Goal: Ask a question: Seek information or help from site administrators or community

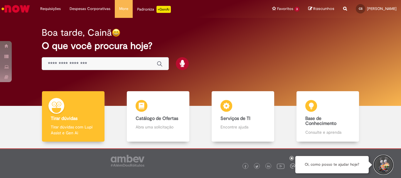
click at [384, 163] on button "Iniciar Conversa de Suporte" at bounding box center [383, 165] width 18 height 18
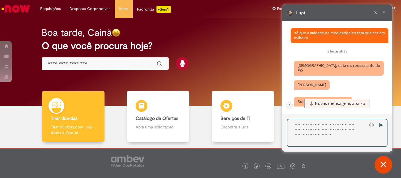
scroll to position [638, 0]
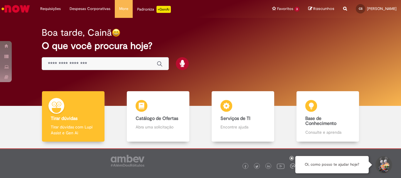
click at [387, 165] on button "Iniciar Conversa de Suporte" at bounding box center [383, 165] width 18 height 18
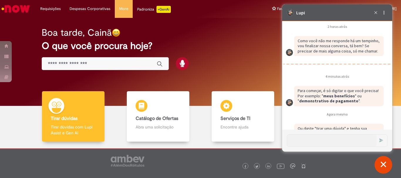
scroll to position [801, 0]
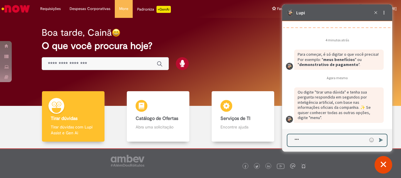
type textarea "****"
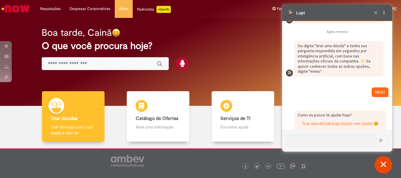
scroll to position [954, 0]
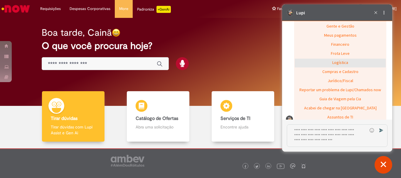
click at [338, 63] on div "Logística" at bounding box center [340, 63] width 91 height 9
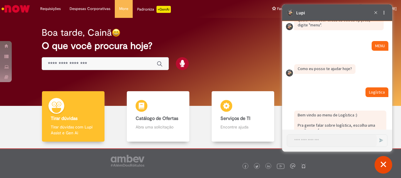
scroll to position [961, 0]
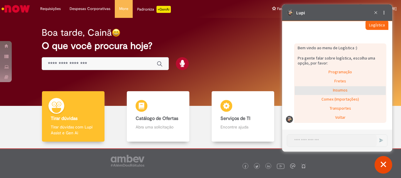
click at [340, 87] on div "Insumos" at bounding box center [340, 90] width 91 height 9
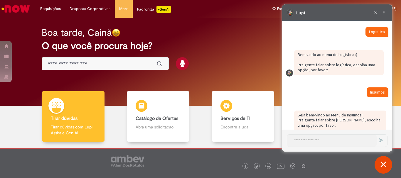
scroll to position [999, 0]
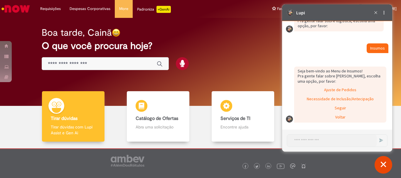
click at [340, 87] on div "Ajuste de Pedidos" at bounding box center [340, 90] width 91 height 9
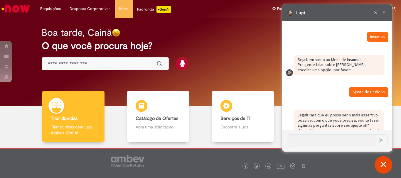
scroll to position [1033, 0]
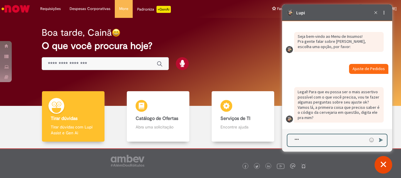
type textarea "****"
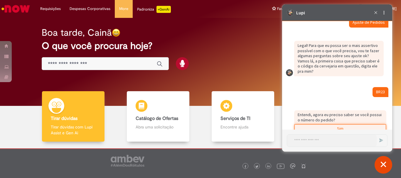
scroll to position [1100, 0]
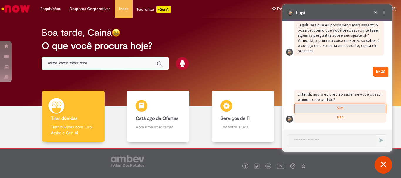
click at [322, 107] on div "Sim" at bounding box center [340, 108] width 91 height 9
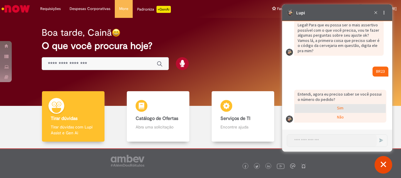
scroll to position [1130, 0]
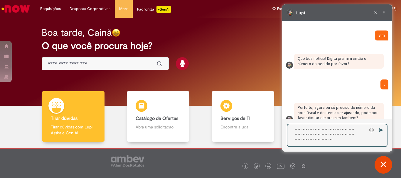
type textarea "*"
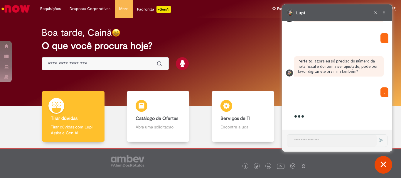
scroll to position [1317, 0]
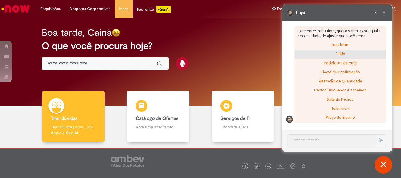
click at [332, 53] on div "Saldo" at bounding box center [340, 54] width 91 height 9
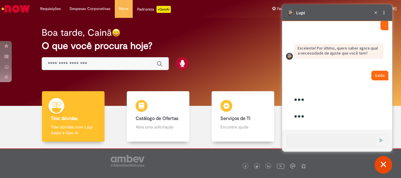
scroll to position [1323, 0]
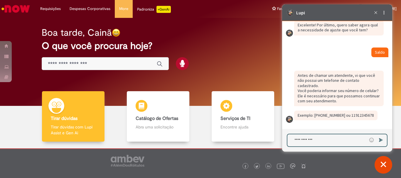
type textarea "**********"
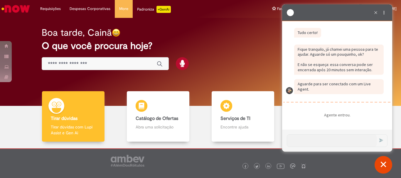
scroll to position [1478, 0]
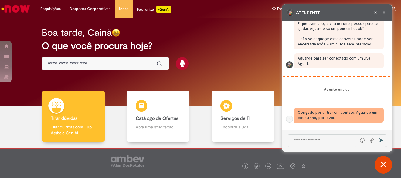
click at [331, 141] on textarea "Digite sua mensagem e pressione Enter para enviar" at bounding box center [322, 141] width 71 height 12
type textarea "*"
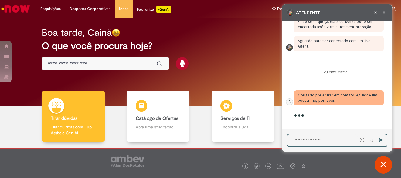
type textarea "*"
type textarea "**********"
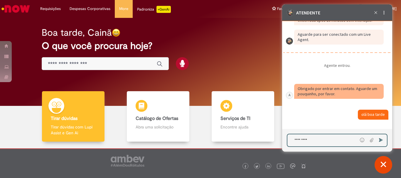
scroll to position [1525, 0]
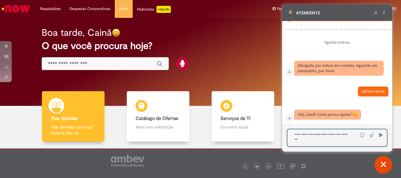
type textarea "**********"
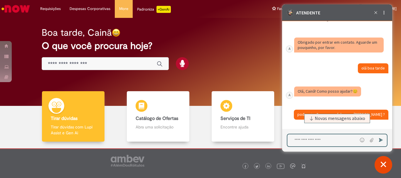
scroll to position [1571, 0]
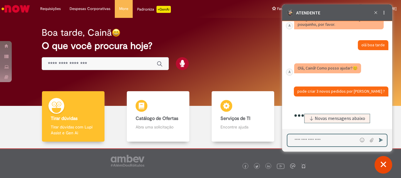
click at [320, 143] on textarea "Digite sua mensagem e pressione Enter para enviar" at bounding box center [322, 140] width 70 height 12
paste textarea "**********"
type textarea "**********"
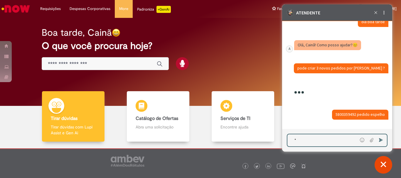
type textarea "*"
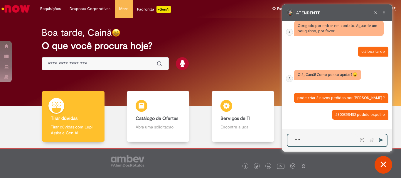
scroll to position [1565, 0]
type textarea "**********"
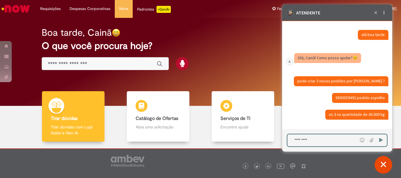
type textarea "*********"
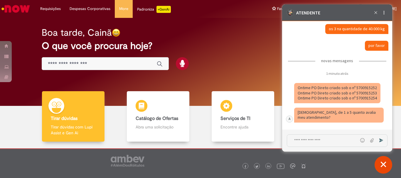
scroll to position [1667, 0]
click at [333, 137] on textarea "Digite sua mensagem e pressione Enter para enviar" at bounding box center [322, 141] width 71 height 12
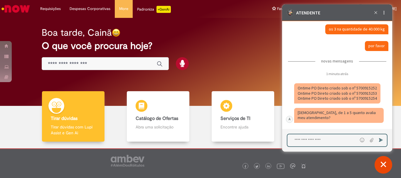
type textarea "*"
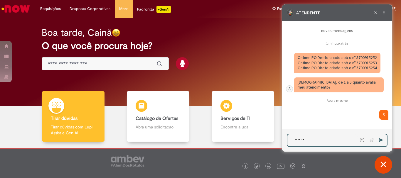
scroll to position [1720, 0]
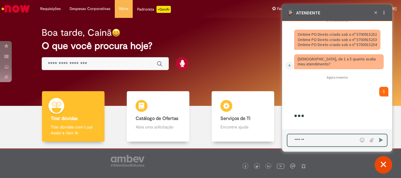
type textarea "********"
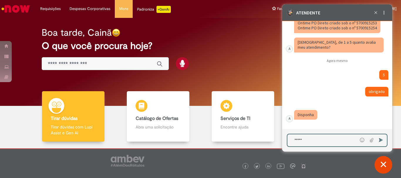
scroll to position [1754, 0]
type textarea "**********"
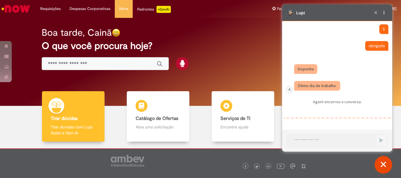
scroll to position [1806, 0]
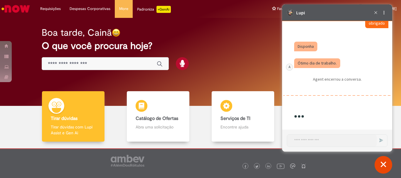
drag, startPoint x: 324, startPoint y: 139, endPoint x: 516, endPoint y: 134, distance: 192.0
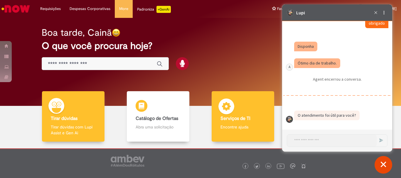
scroll to position [1828, 0]
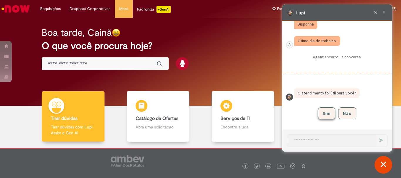
click at [322, 109] on button "Sim" at bounding box center [326, 113] width 17 height 12
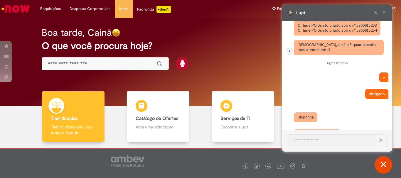
scroll to position [1705, 0]
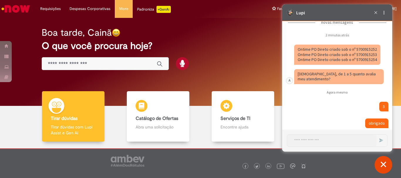
click at [364, 49] on fragment "Ontime PO Direto criado sob o nº 5700915252 Ontime PO Direto criado sob o nº 57…" at bounding box center [337, 55] width 79 height 16
drag, startPoint x: 364, startPoint y: 49, endPoint x: 683, endPoint y: 95, distance: 321.7
click at [364, 49] on fragment "Ontime PO Direto criado sob o nº 5700915252 Ontime PO Direto criado sob o nº 57…" at bounding box center [337, 55] width 79 height 16
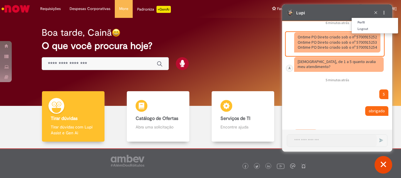
scroll to position [1693, 0]
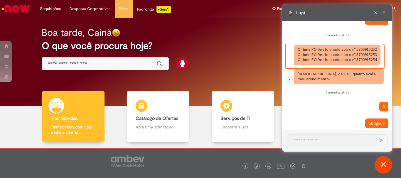
click at [364, 57] on fragment "Ontime PO Direto criado sob o nº 5700915252 Ontime PO Direto criado sob o nº 57…" at bounding box center [337, 55] width 79 height 16
click at [363, 56] on fragment "Ontime PO Direto criado sob o nº 5700915252 Ontime PO Direto criado sob o nº 57…" at bounding box center [337, 55] width 79 height 16
click at [369, 59] on fragment "Ontime PO Direto criado sob o nº 5700915252 Ontime PO Direto criado sob o nº 57…" at bounding box center [337, 55] width 79 height 16
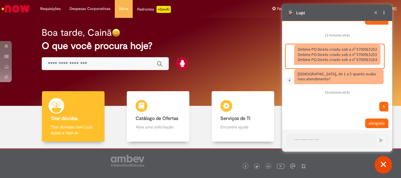
click at [369, 59] on fragment "Ontime PO Direto criado sob o nº 5700915252 Ontime PO Direto criado sob o nº 57…" at bounding box center [337, 55] width 79 height 16
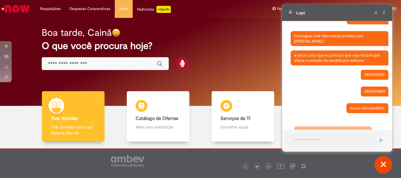
scroll to position [373, 0]
